Goal: Task Accomplishment & Management: Complete application form

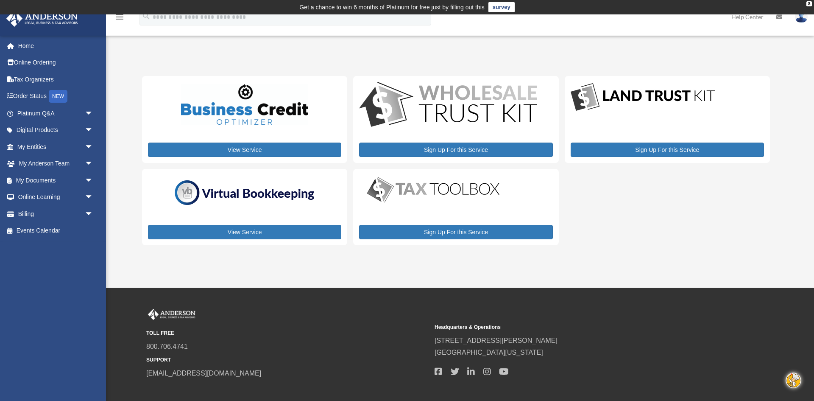
click at [177, 214] on div "View Service" at bounding box center [244, 207] width 205 height 76
click at [61, 144] on link "My Entities arrow_drop_down" at bounding box center [56, 146] width 100 height 17
click at [29, 79] on link "Tax Organizers" at bounding box center [56, 79] width 100 height 17
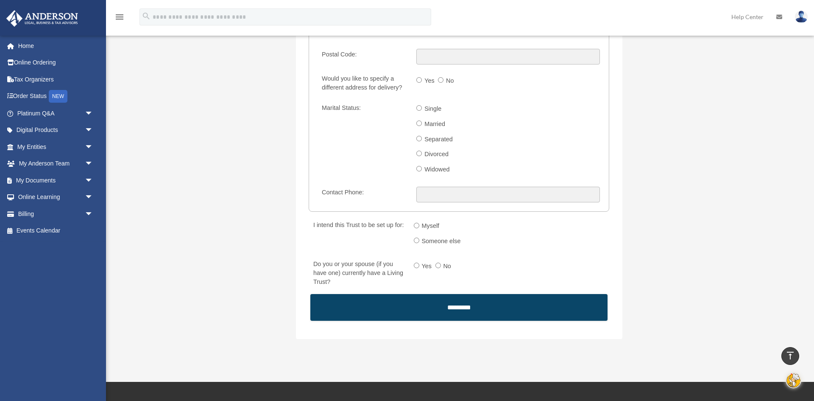
scroll to position [1204, 0]
